Goal: Information Seeking & Learning: Compare options

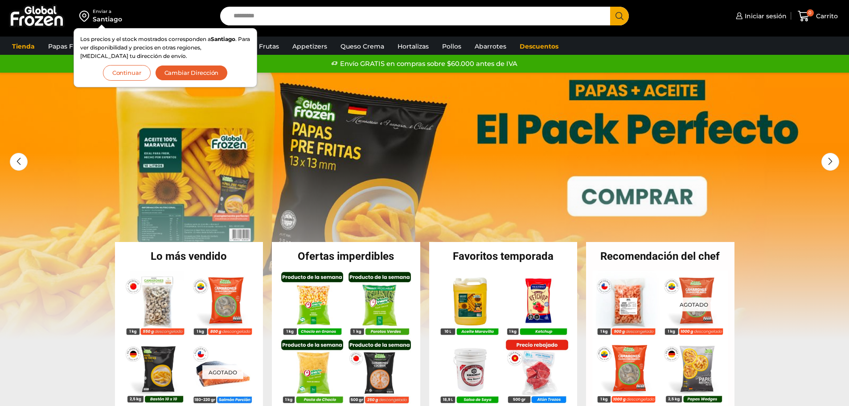
drag, startPoint x: 0, startPoint y: 0, endPoint x: 279, endPoint y: 16, distance: 279.3
click at [279, 16] on input "Search input" at bounding box center [417, 16] width 377 height 19
type input "*******"
click at [610, 7] on button "Search" at bounding box center [619, 16] width 19 height 19
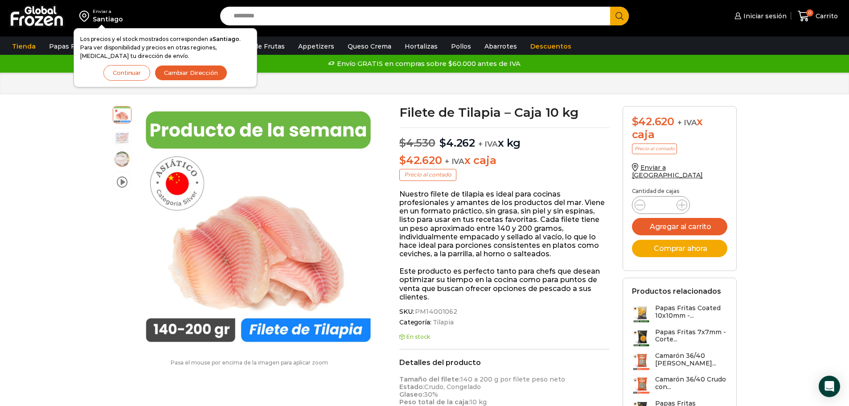
click at [133, 73] on button "Continuar" at bounding box center [126, 73] width 47 height 16
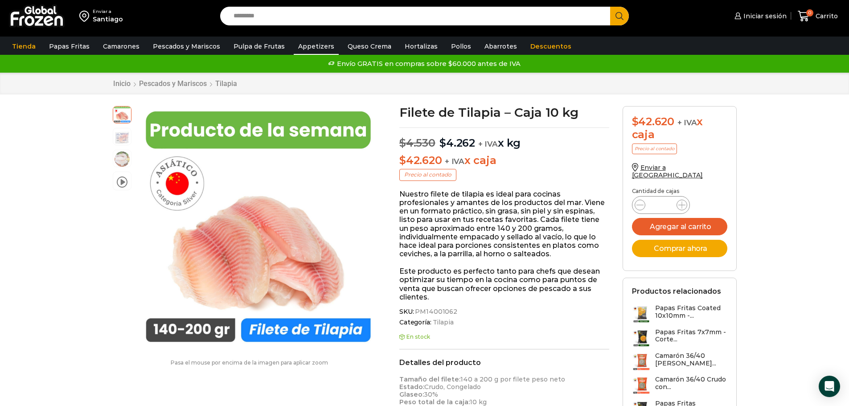
click at [308, 43] on link "Appetizers" at bounding box center [316, 46] width 45 height 17
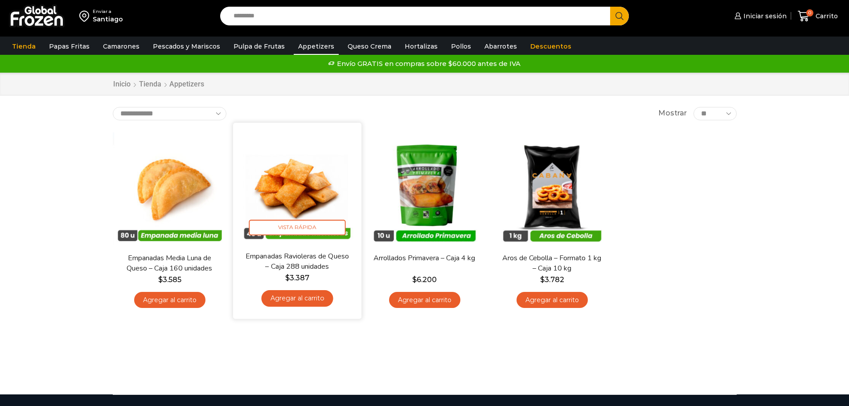
click at [302, 208] on img at bounding box center [297, 186] width 115 height 115
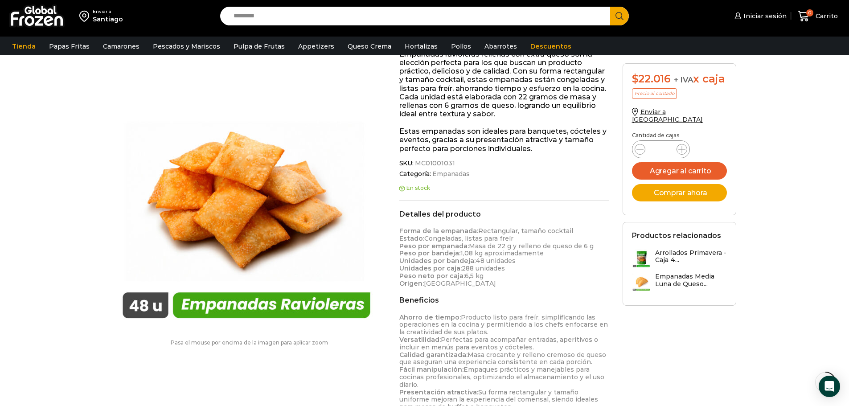
scroll to position [179, 0]
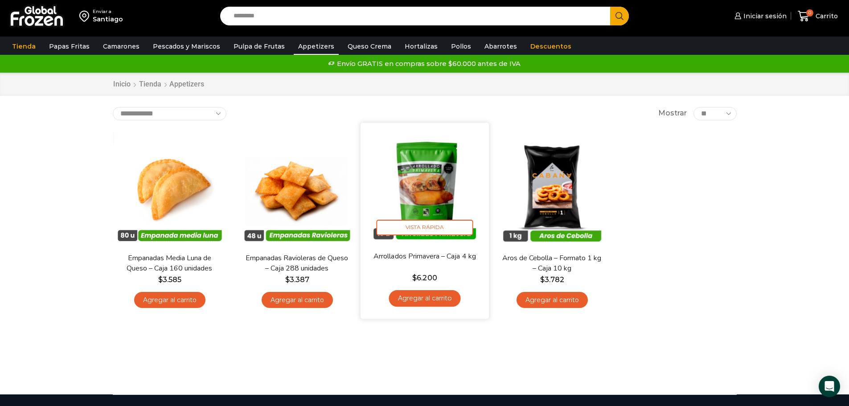
click at [440, 206] on img at bounding box center [424, 186] width 115 height 115
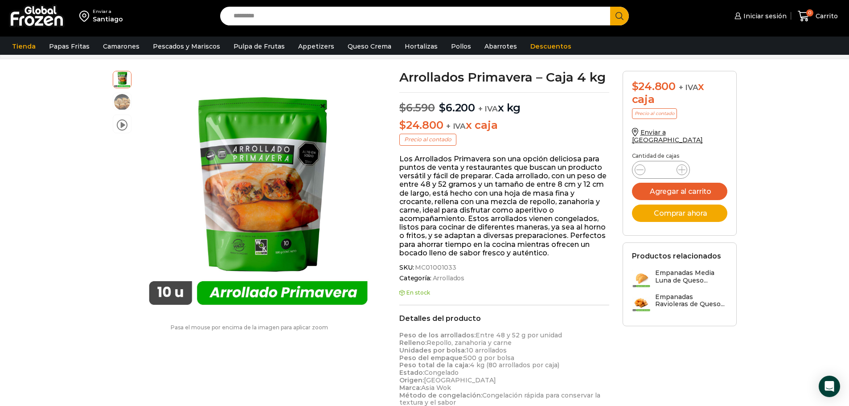
scroll to position [90, 0]
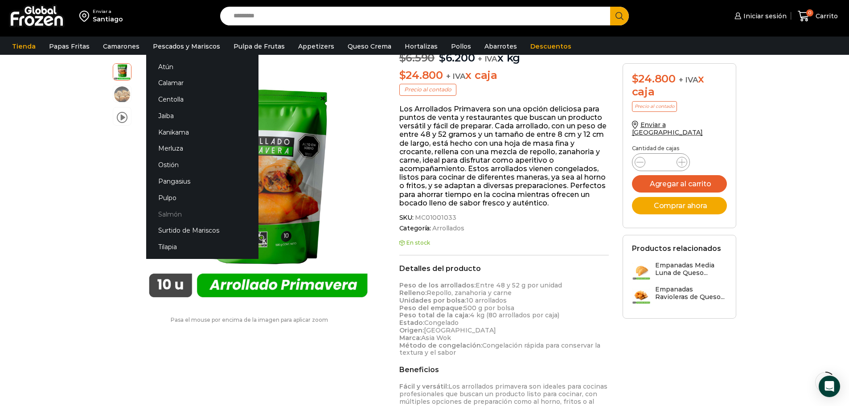
click at [168, 216] on link "Salmón" at bounding box center [202, 214] width 112 height 16
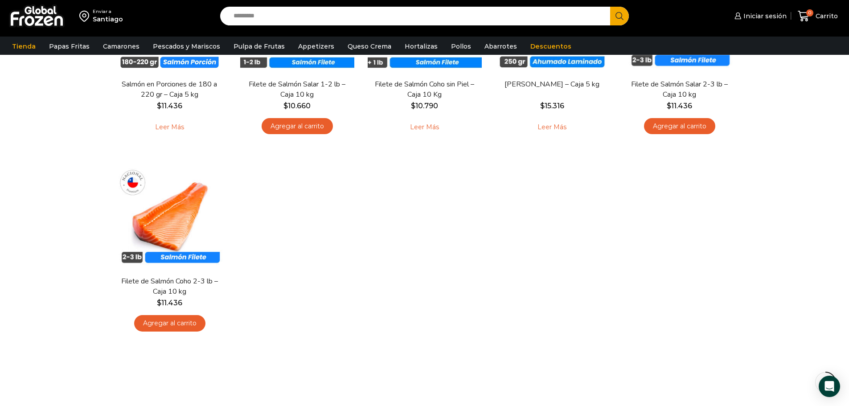
scroll to position [89, 0]
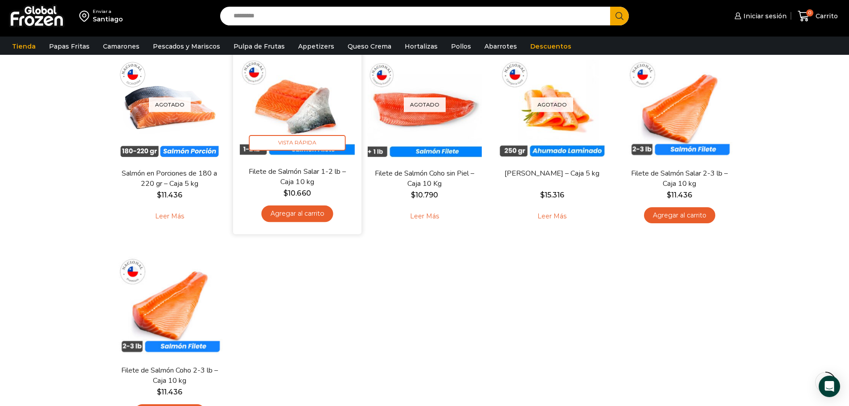
click at [297, 106] on img at bounding box center [297, 102] width 115 height 115
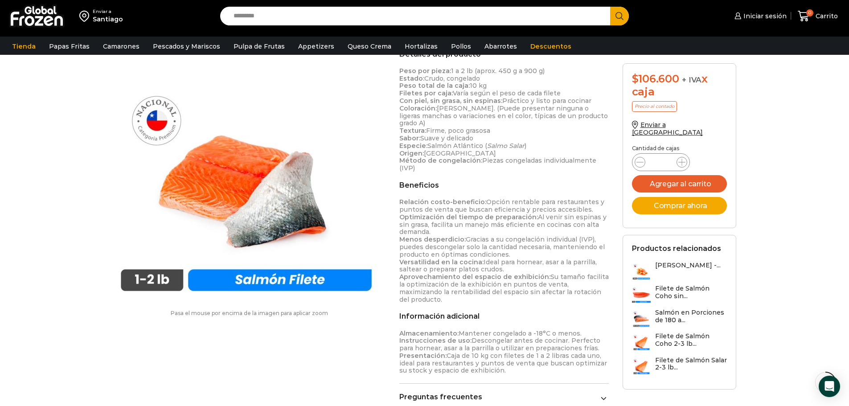
scroll to position [339, 0]
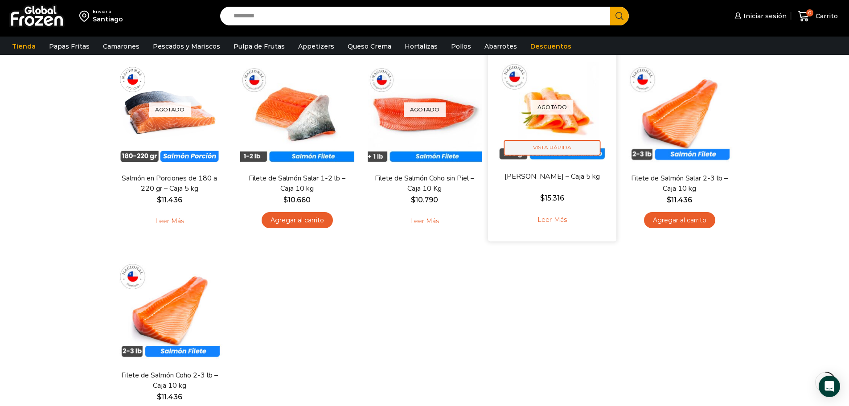
scroll to position [89, 0]
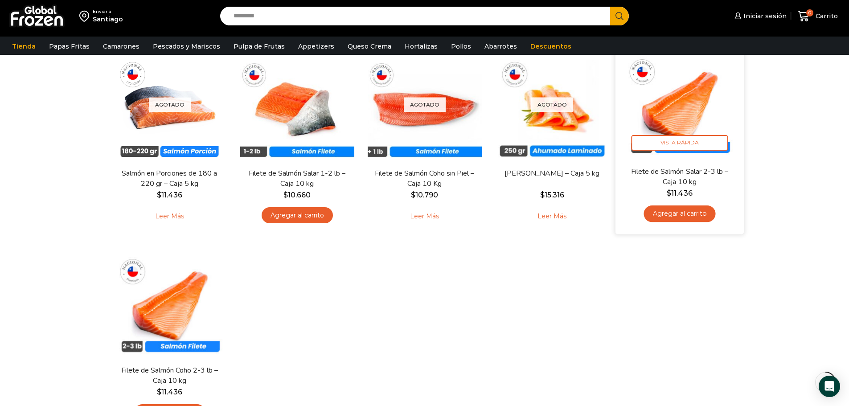
click at [674, 113] on img at bounding box center [679, 102] width 115 height 115
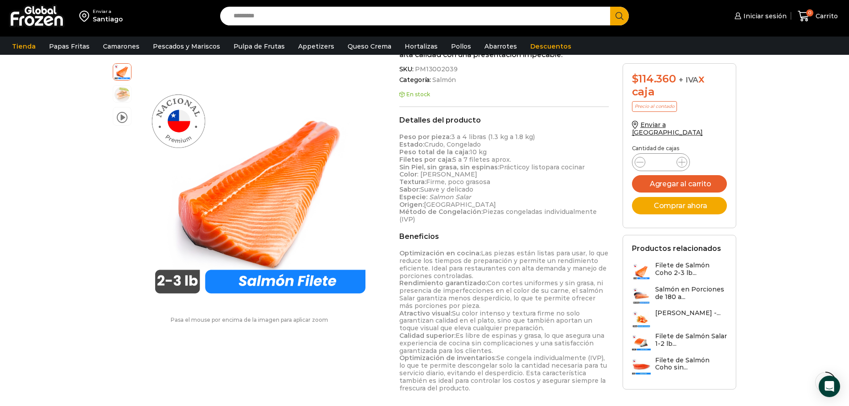
scroll to position [312, 0]
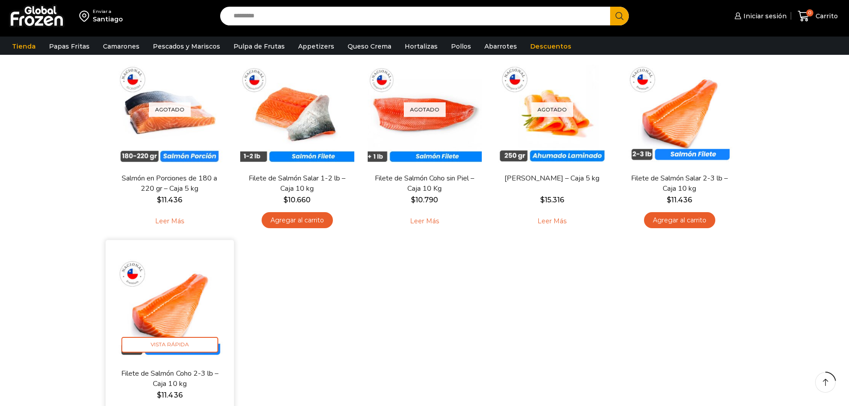
scroll to position [89, 0]
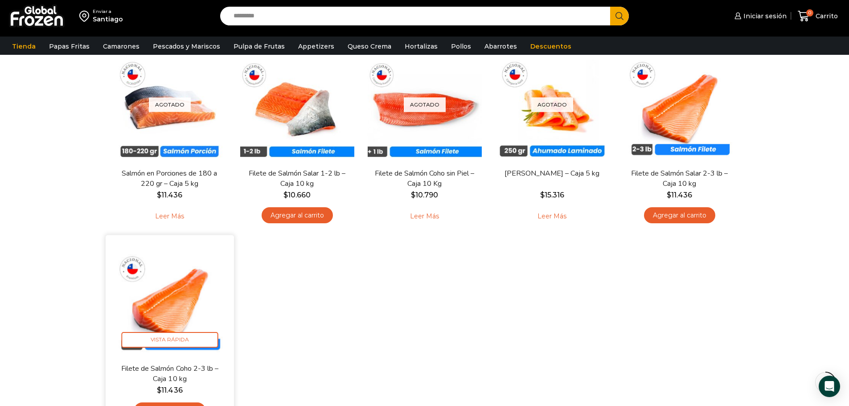
click at [177, 305] on img at bounding box center [169, 298] width 115 height 115
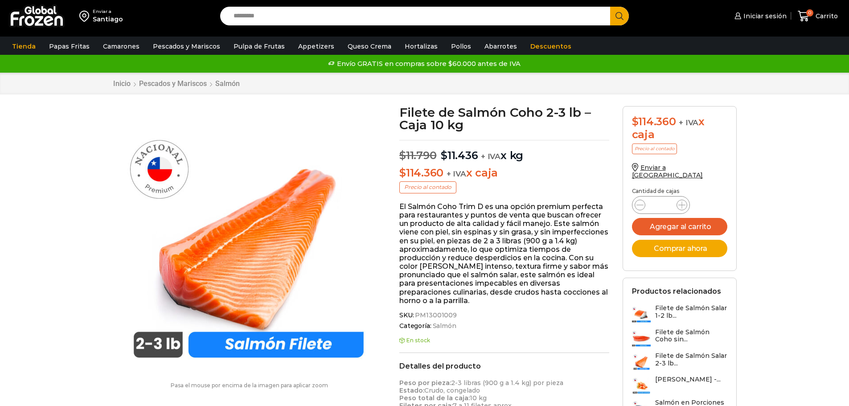
scroll to position [0, 0]
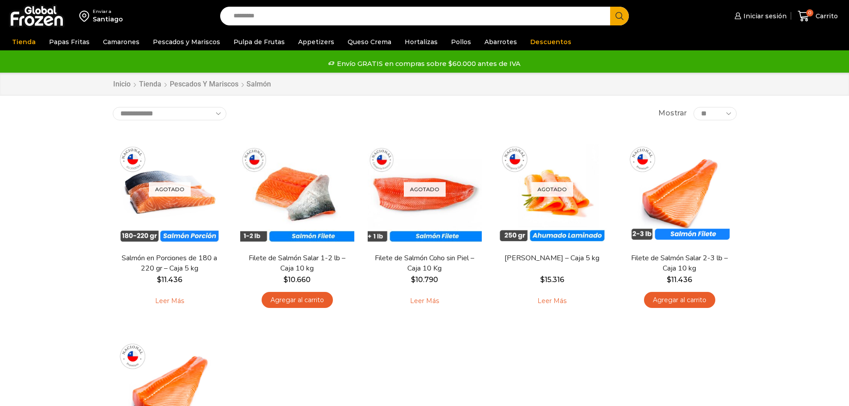
scroll to position [84, 0]
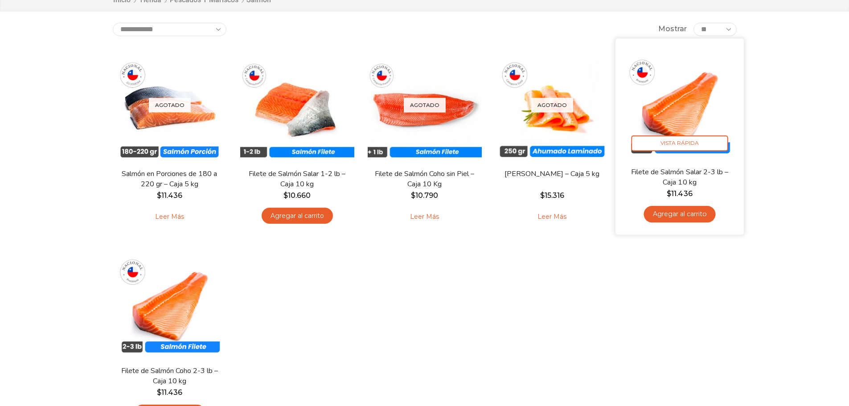
click at [662, 103] on img at bounding box center [679, 102] width 115 height 115
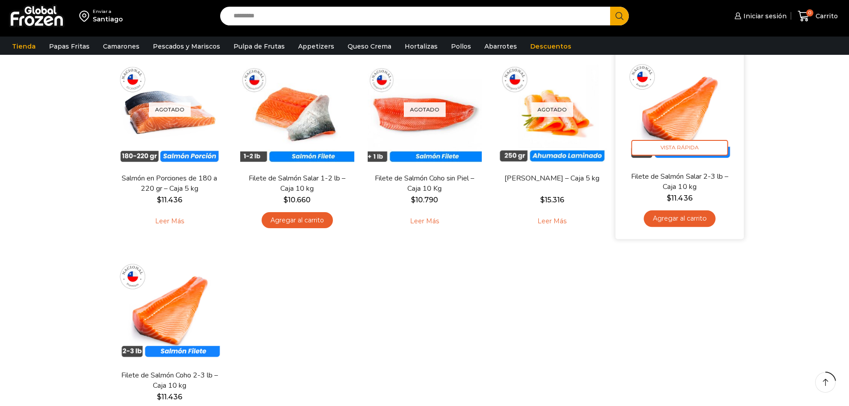
scroll to position [0, 0]
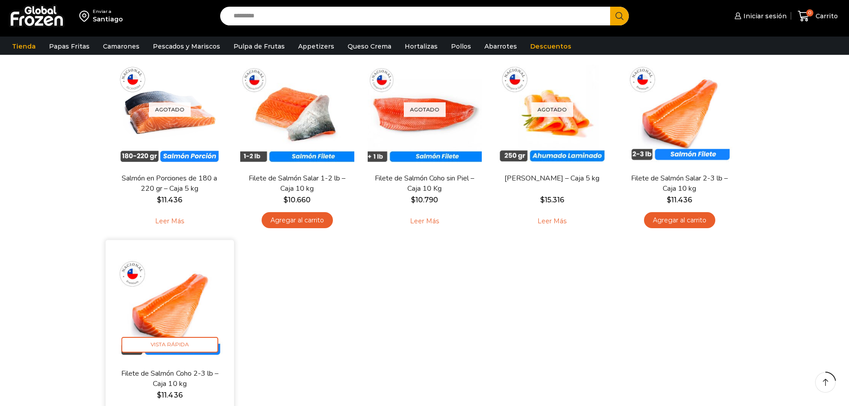
scroll to position [89, 0]
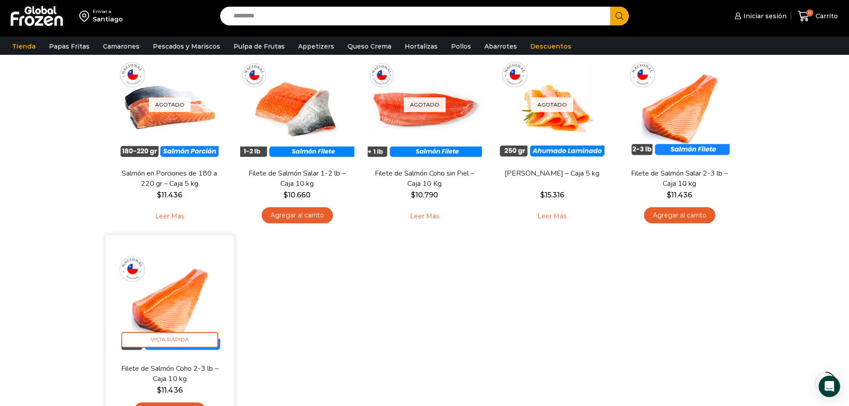
click at [191, 317] on img at bounding box center [169, 298] width 115 height 115
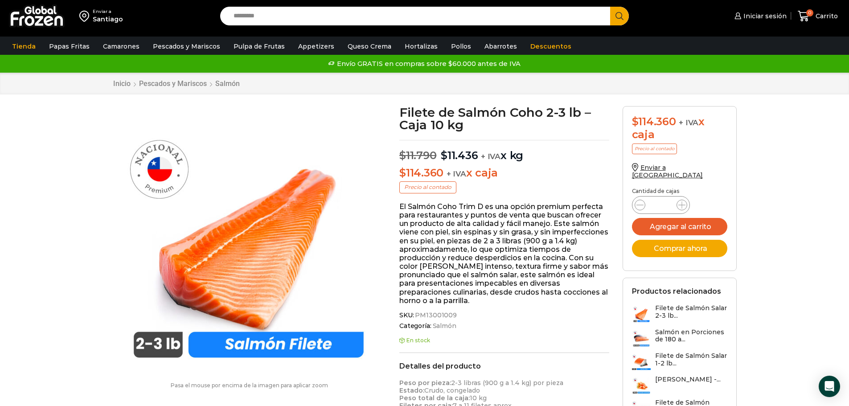
drag, startPoint x: 460, startPoint y: 316, endPoint x: 426, endPoint y: 313, distance: 34.0
click at [426, 313] on span "SKU: PM13001009" at bounding box center [504, 315] width 210 height 8
click at [428, 313] on span "PM13001009" at bounding box center [434, 315] width 43 height 8
drag, startPoint x: 425, startPoint y: 314, endPoint x: 453, endPoint y: 315, distance: 27.6
click at [453, 315] on span "PM13001009" at bounding box center [434, 315] width 43 height 8
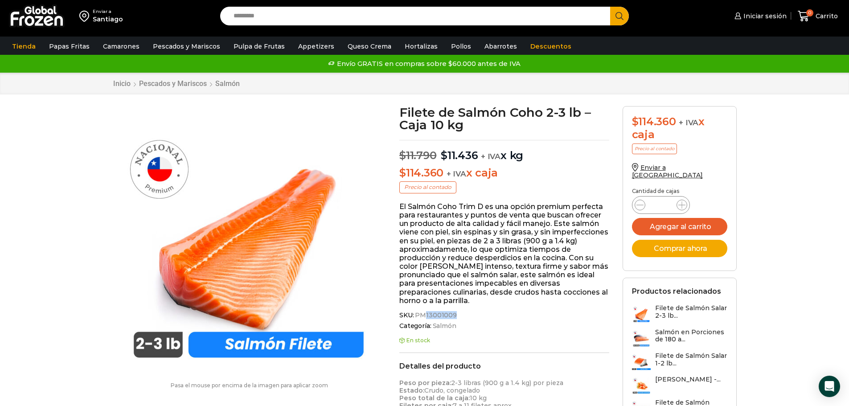
copy span "13001009"
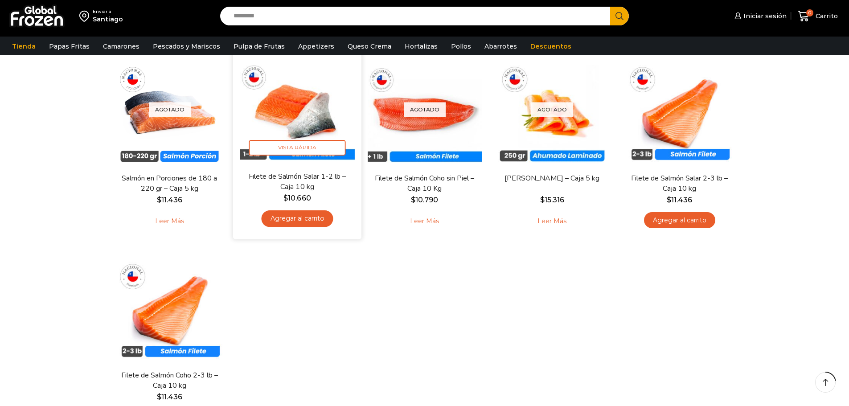
click at [295, 113] on img at bounding box center [297, 106] width 115 height 115
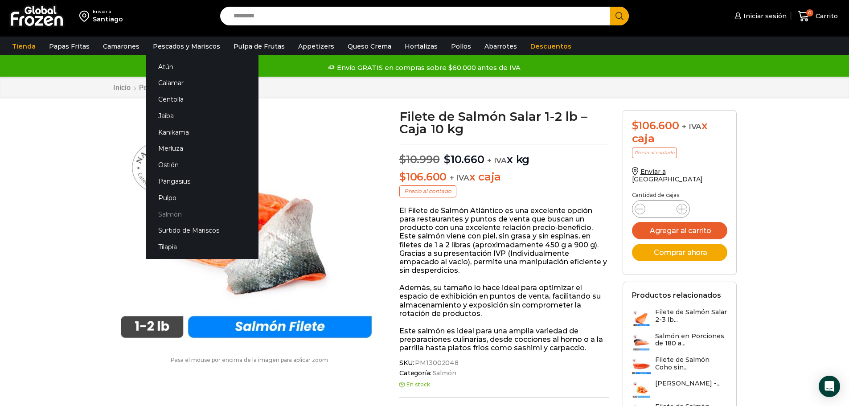
click at [171, 215] on link "Salmón" at bounding box center [202, 214] width 112 height 16
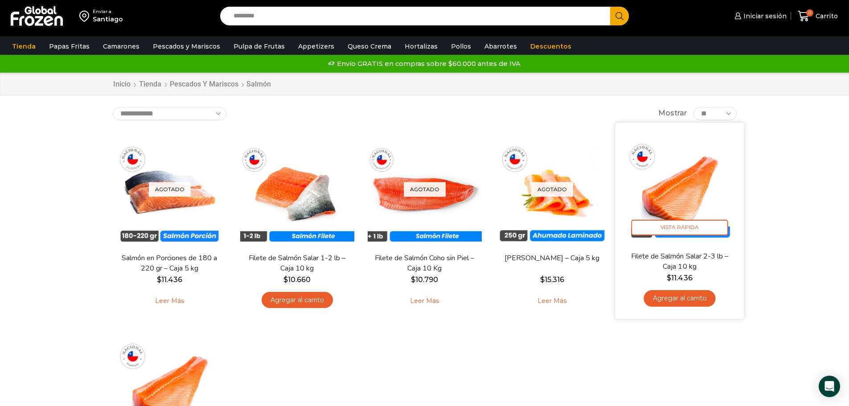
click at [690, 212] on img at bounding box center [679, 186] width 115 height 115
